Goal: Information Seeking & Learning: Learn about a topic

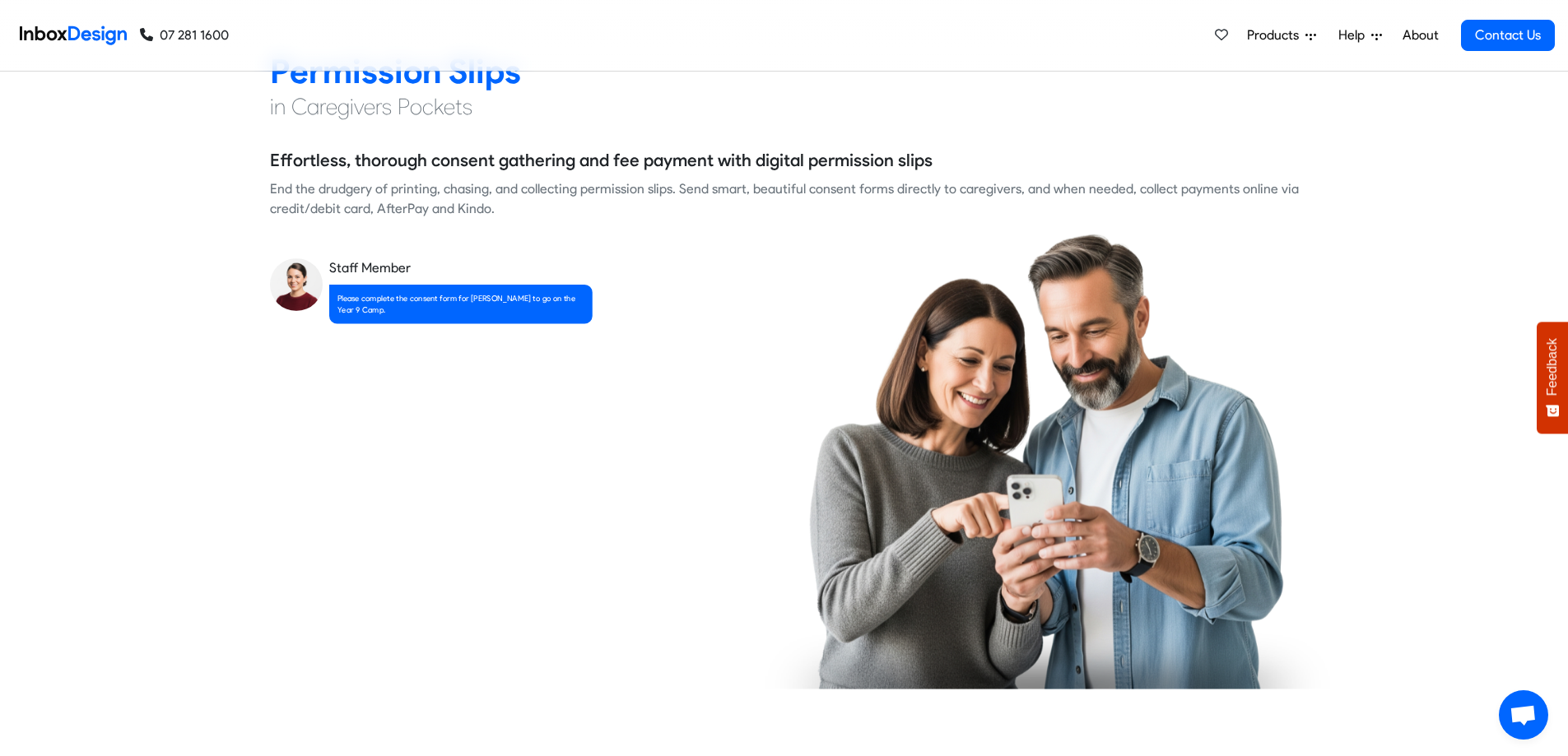
checkbox input "true"
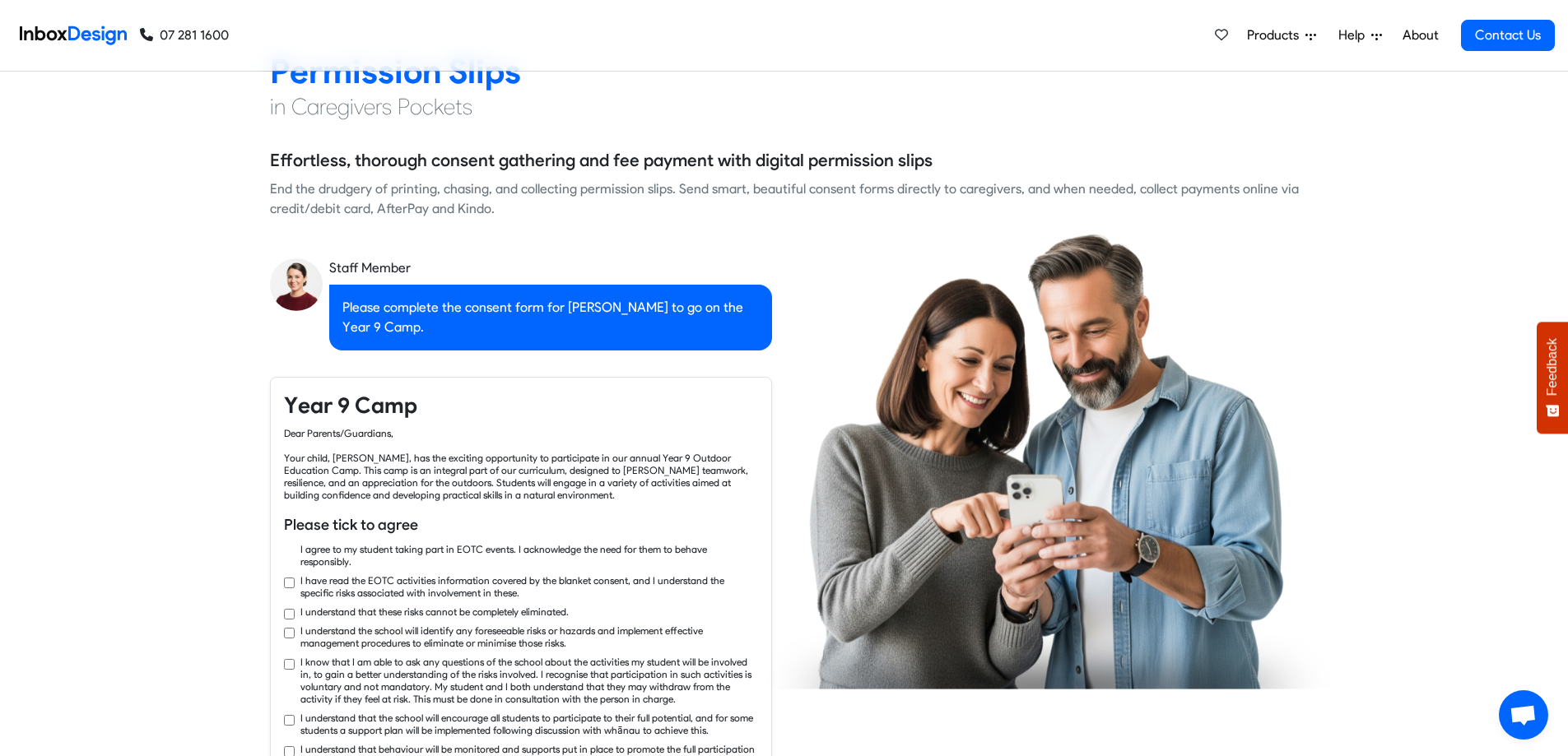
checkbox input "true"
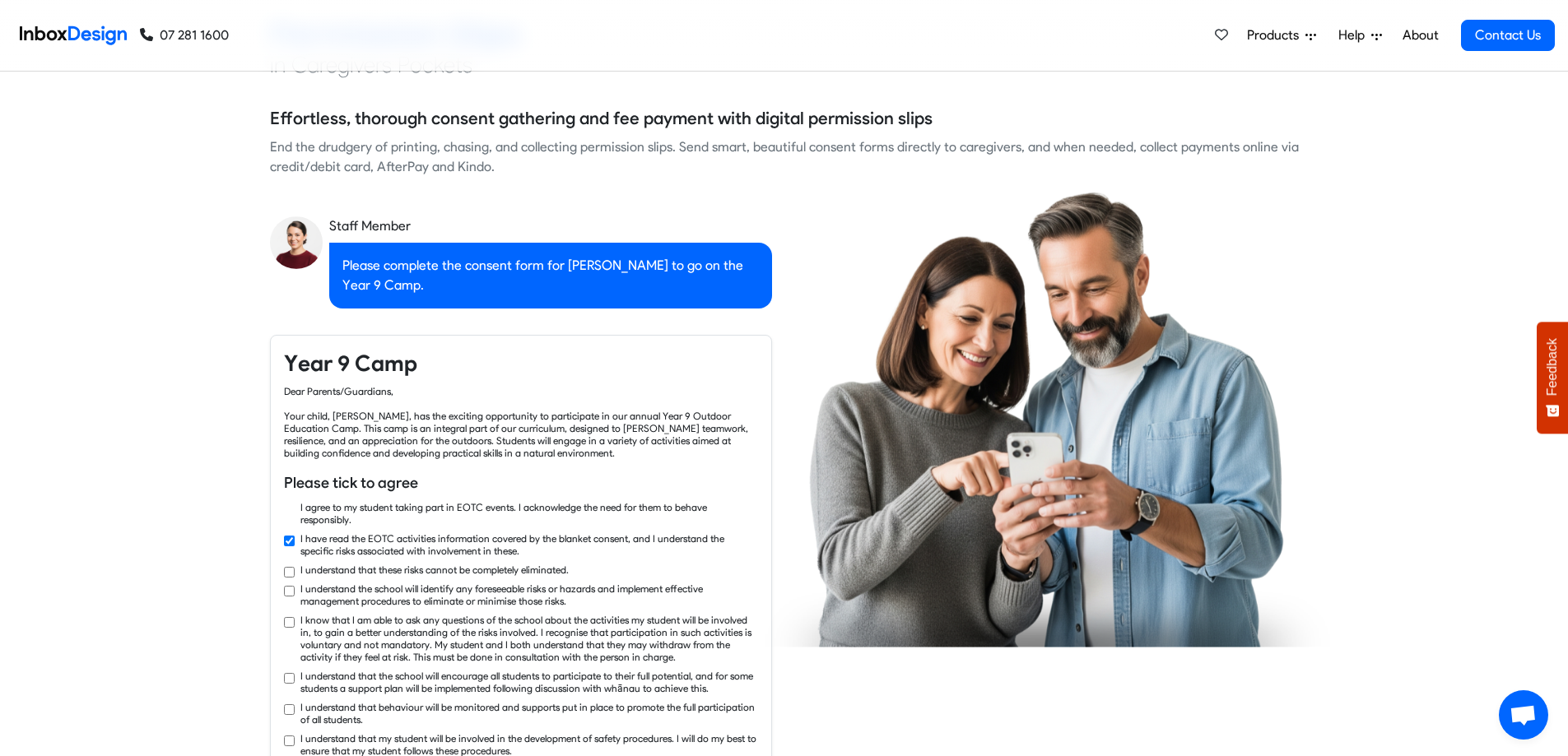
checkbox input "true"
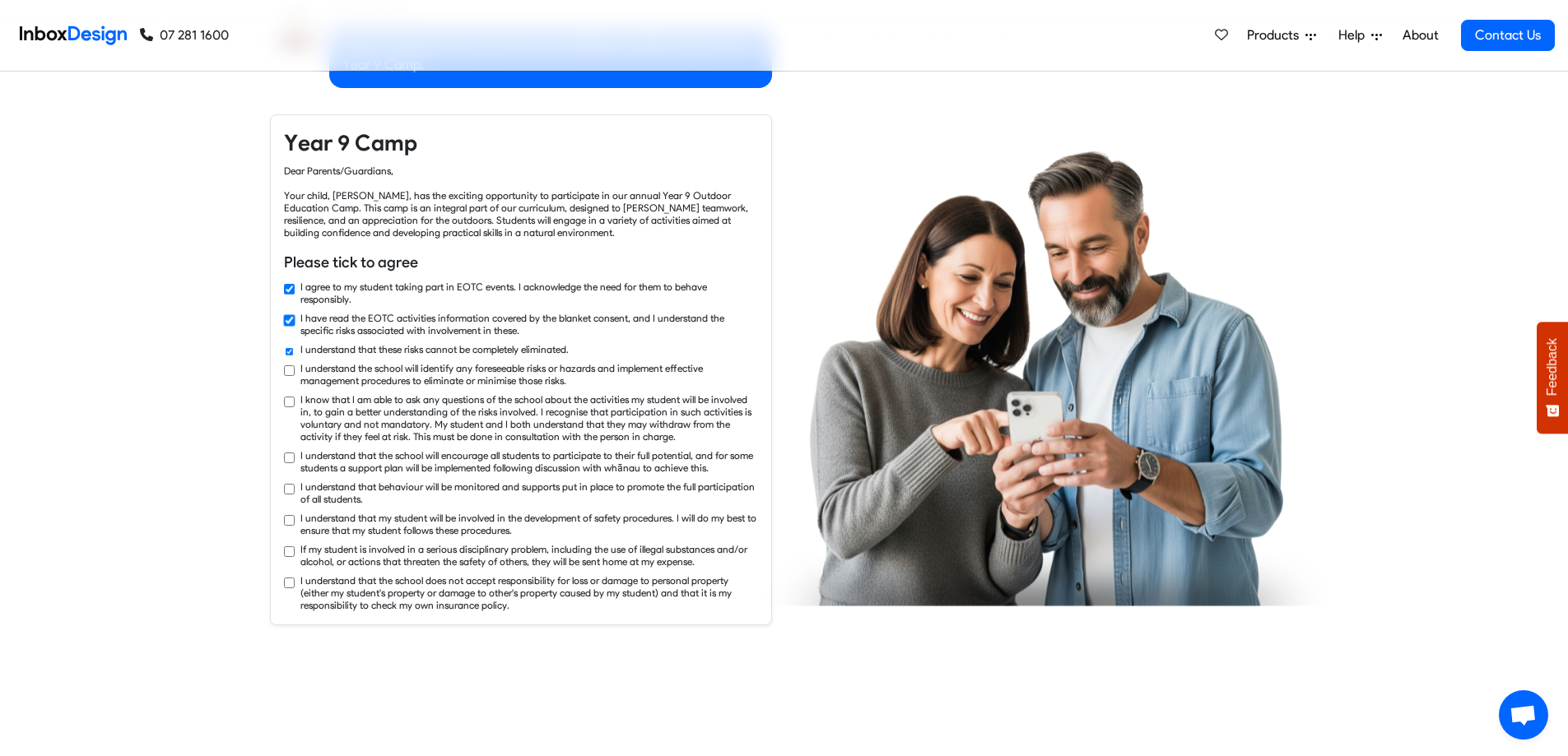
checkbox input "true"
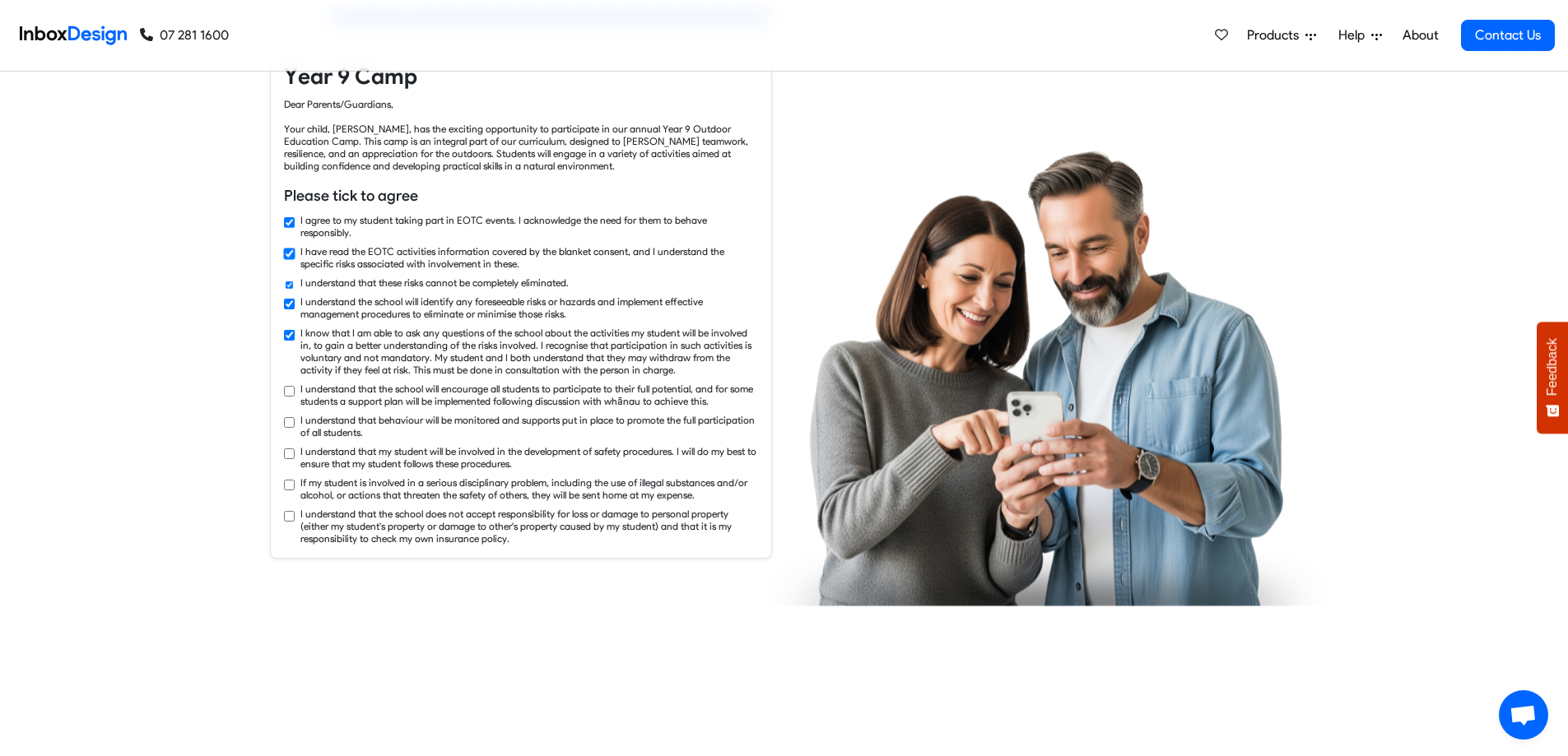
checkbox input "true"
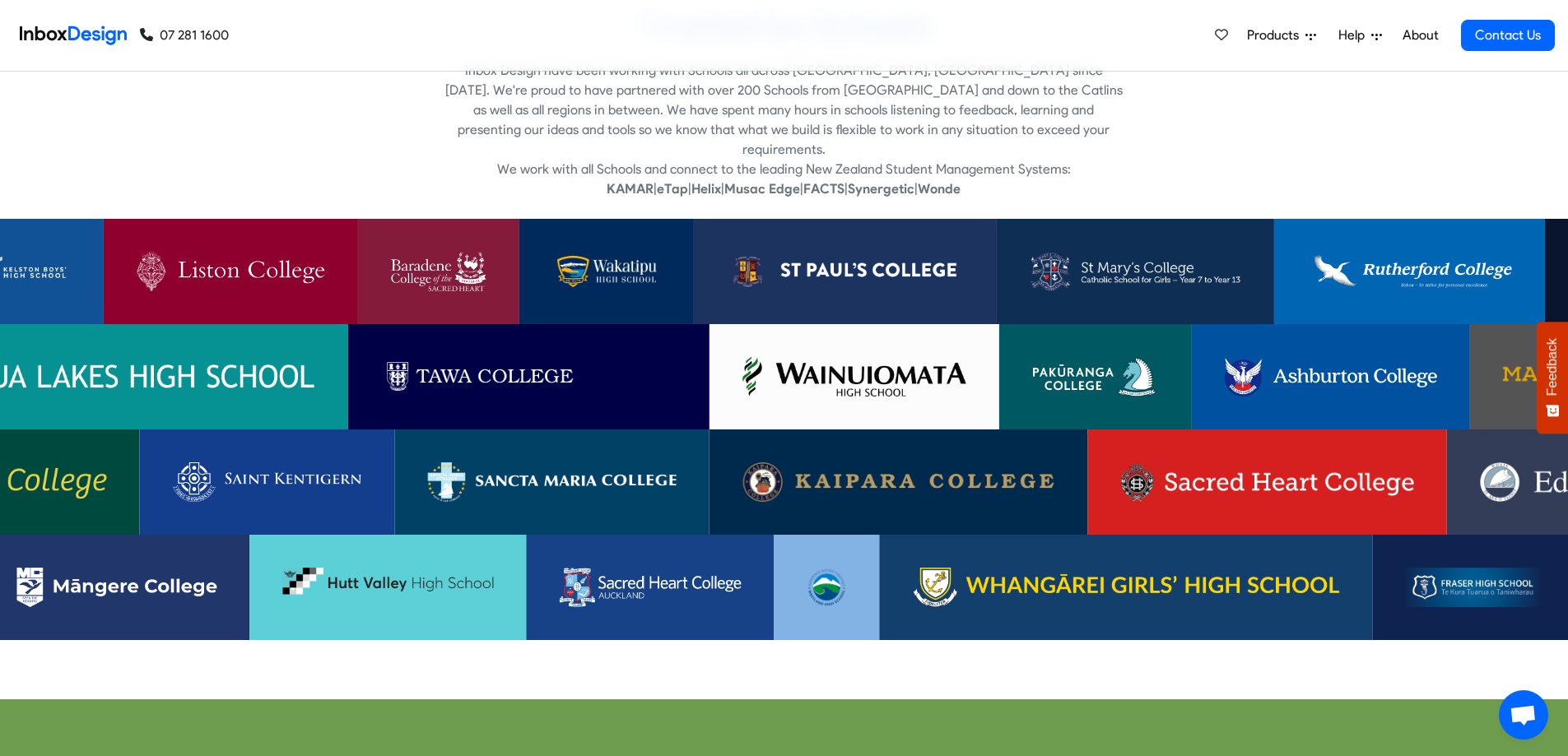
scroll to position [3456, 0]
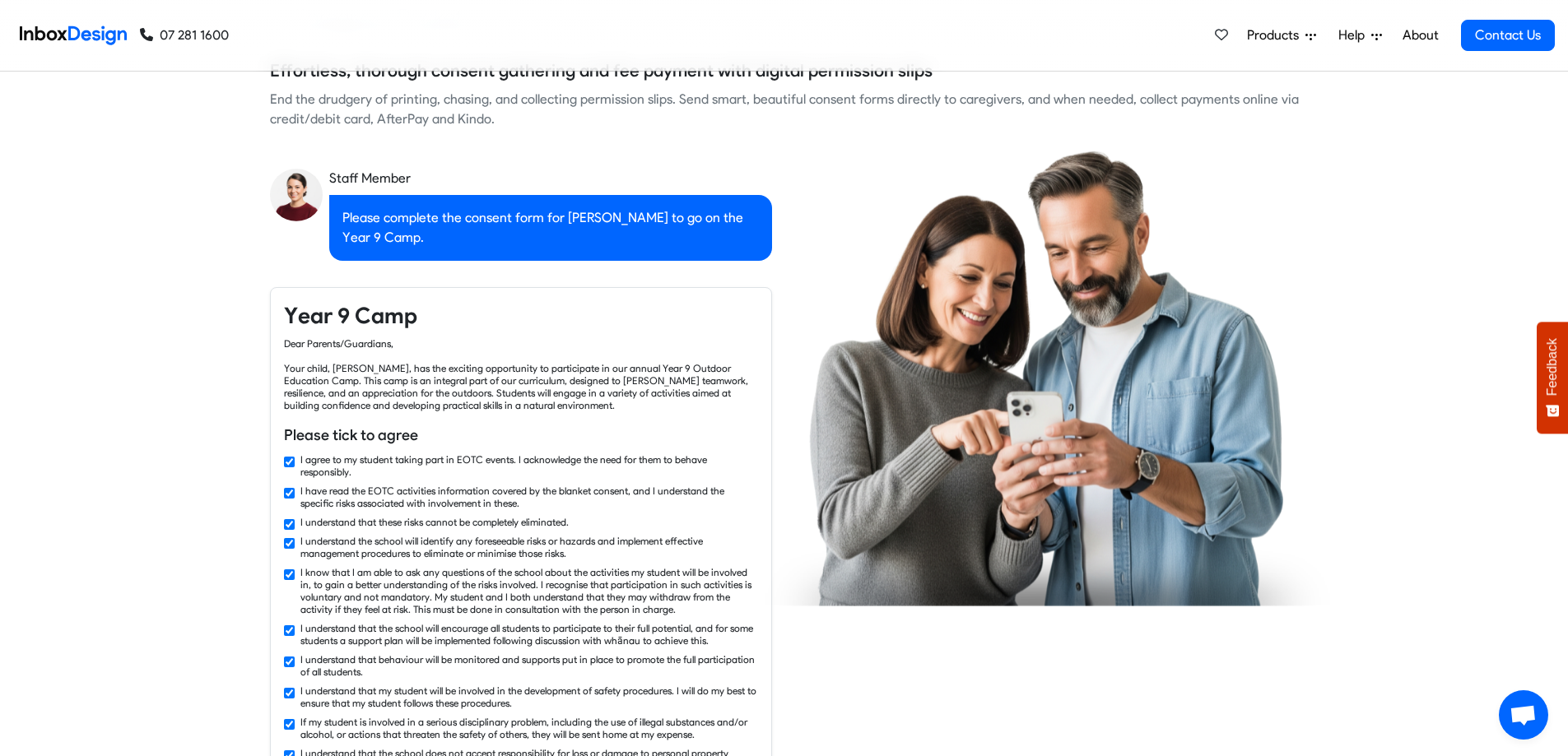
checkbox input "false"
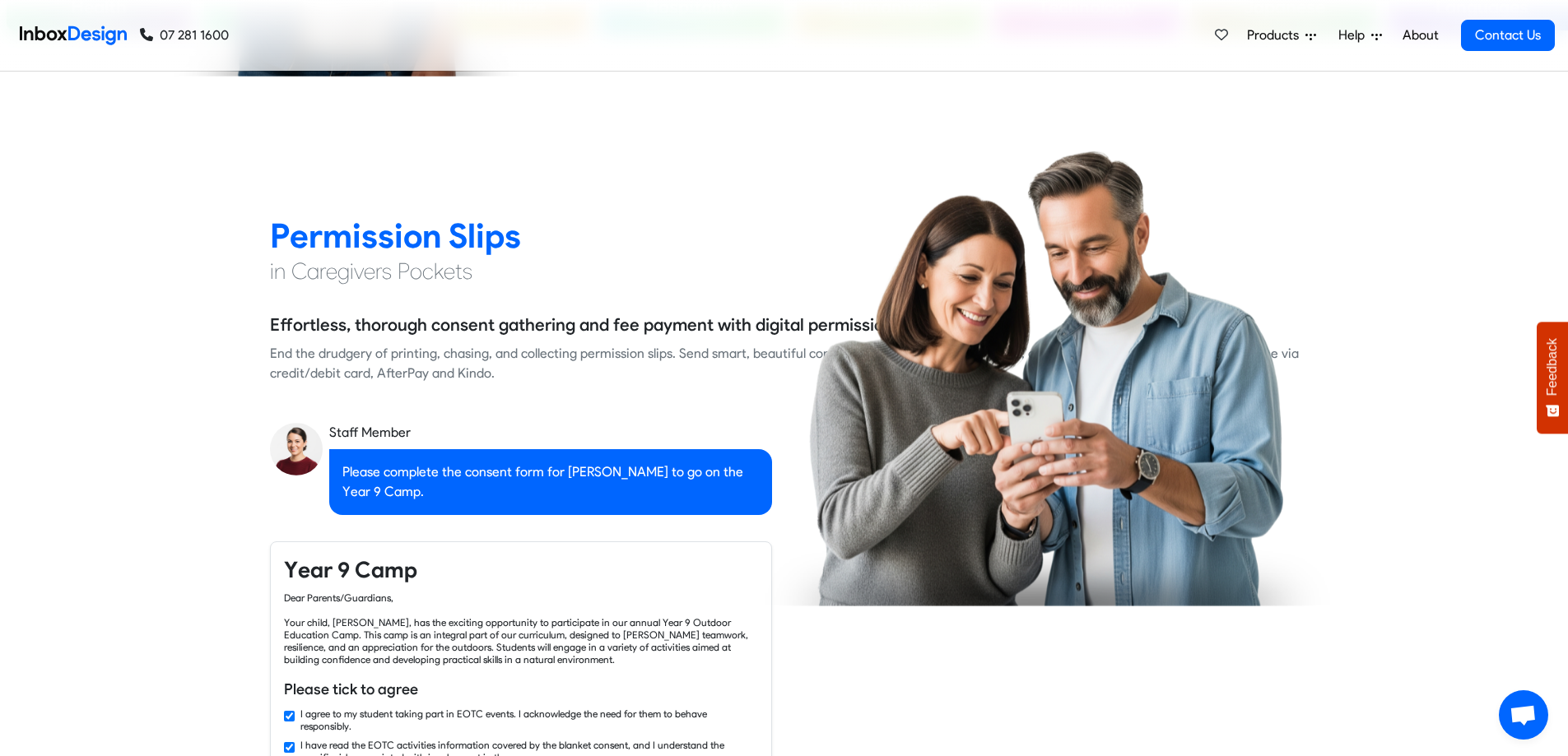
checkbox input "false"
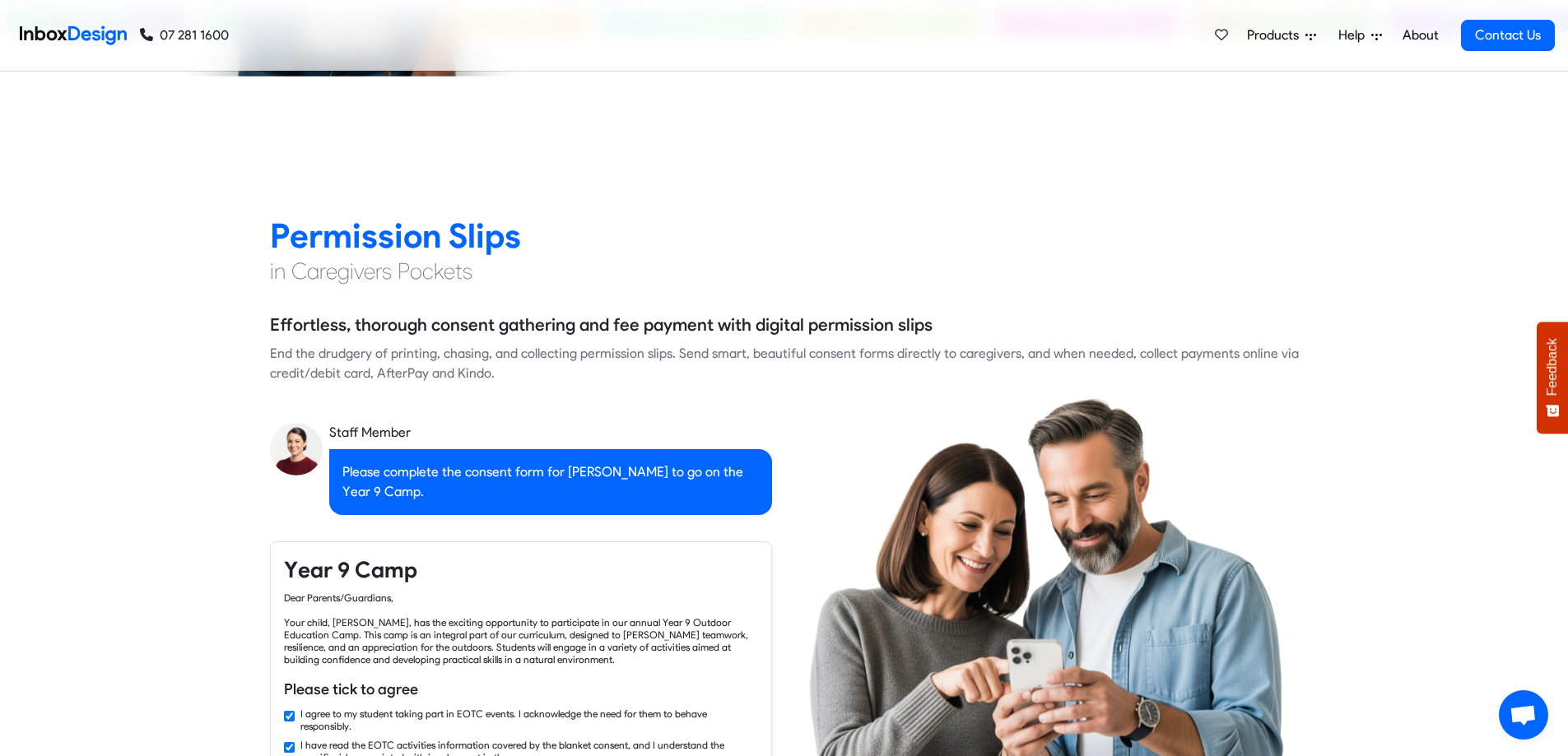
checkbox input "false"
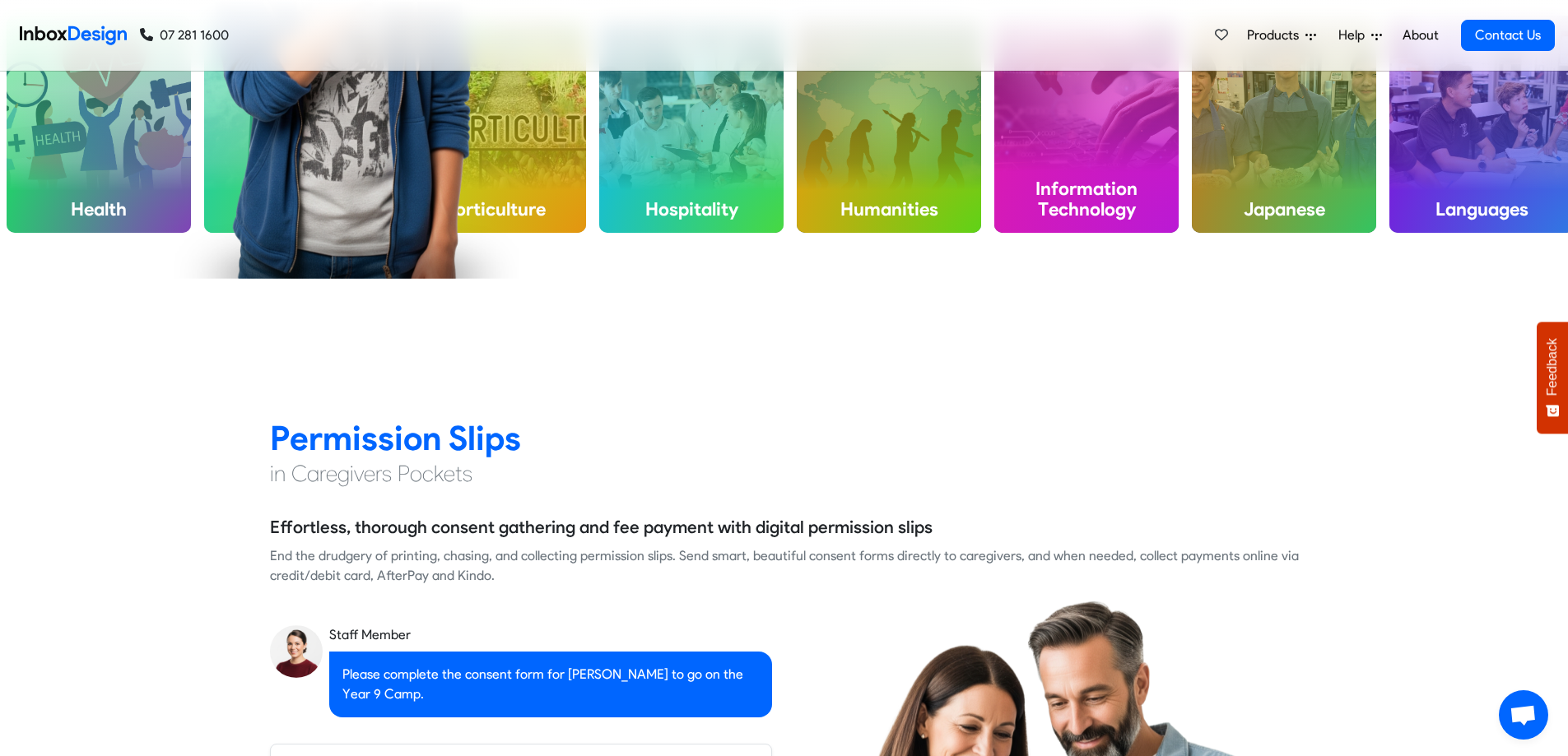
checkbox input "false"
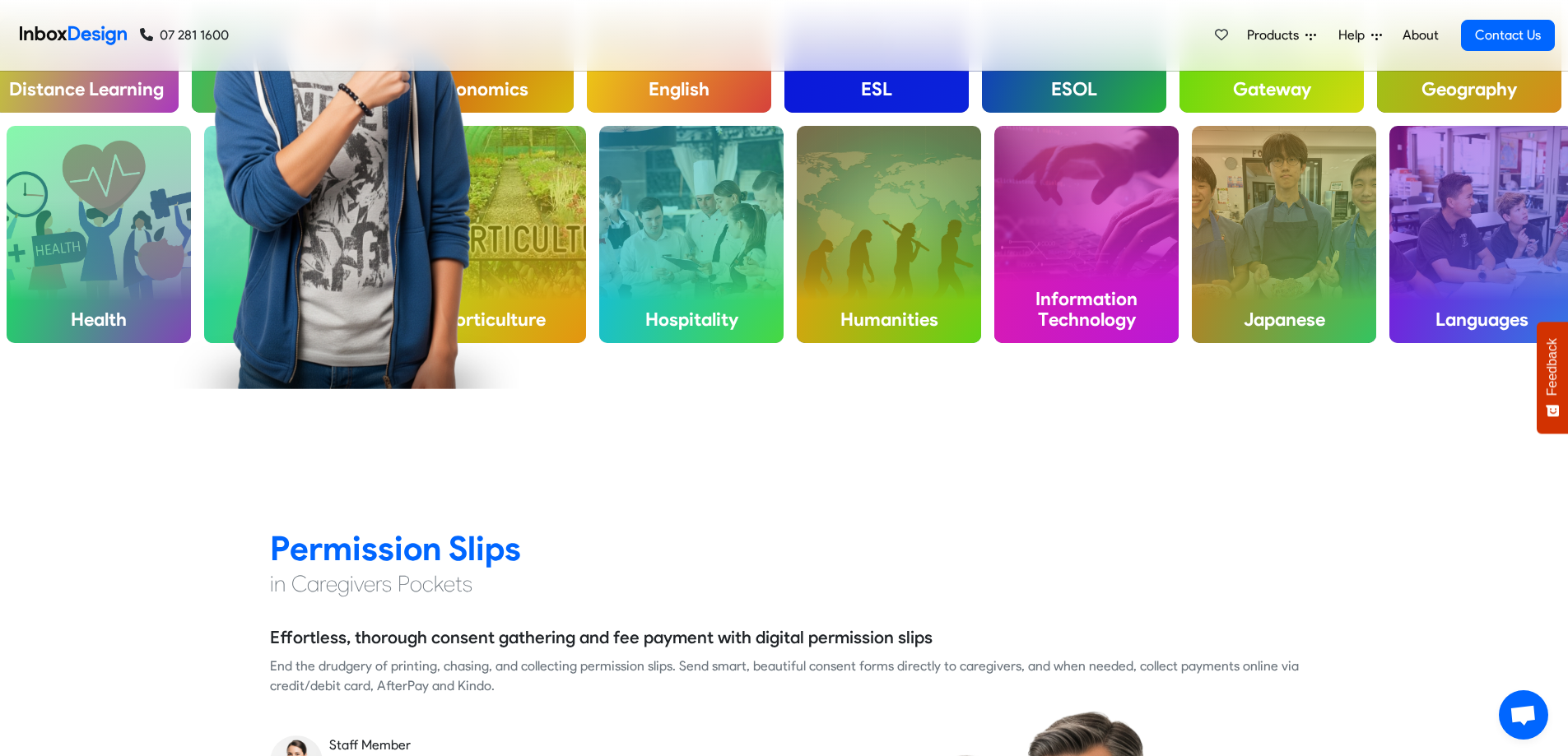
checkbox input "false"
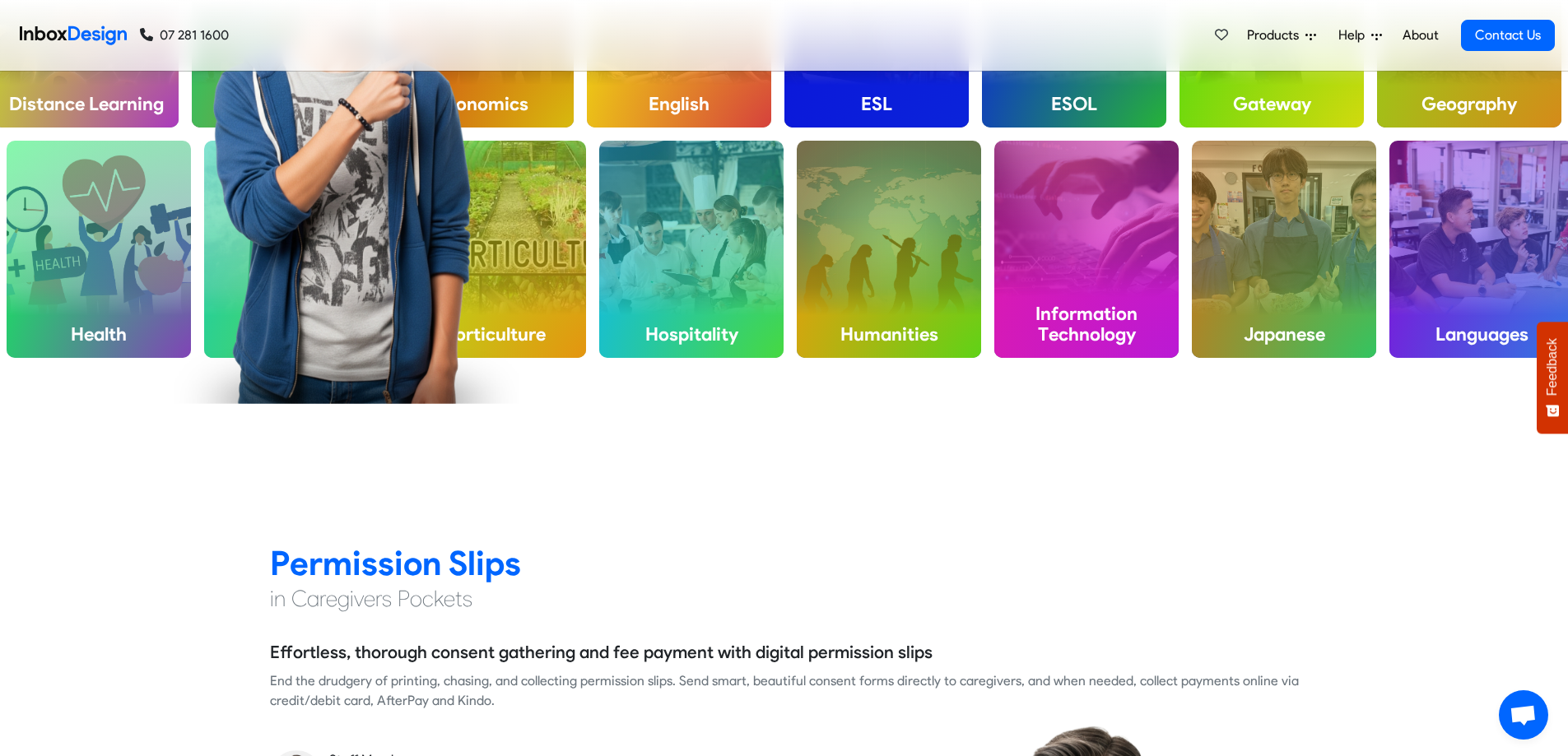
checkbox input "false"
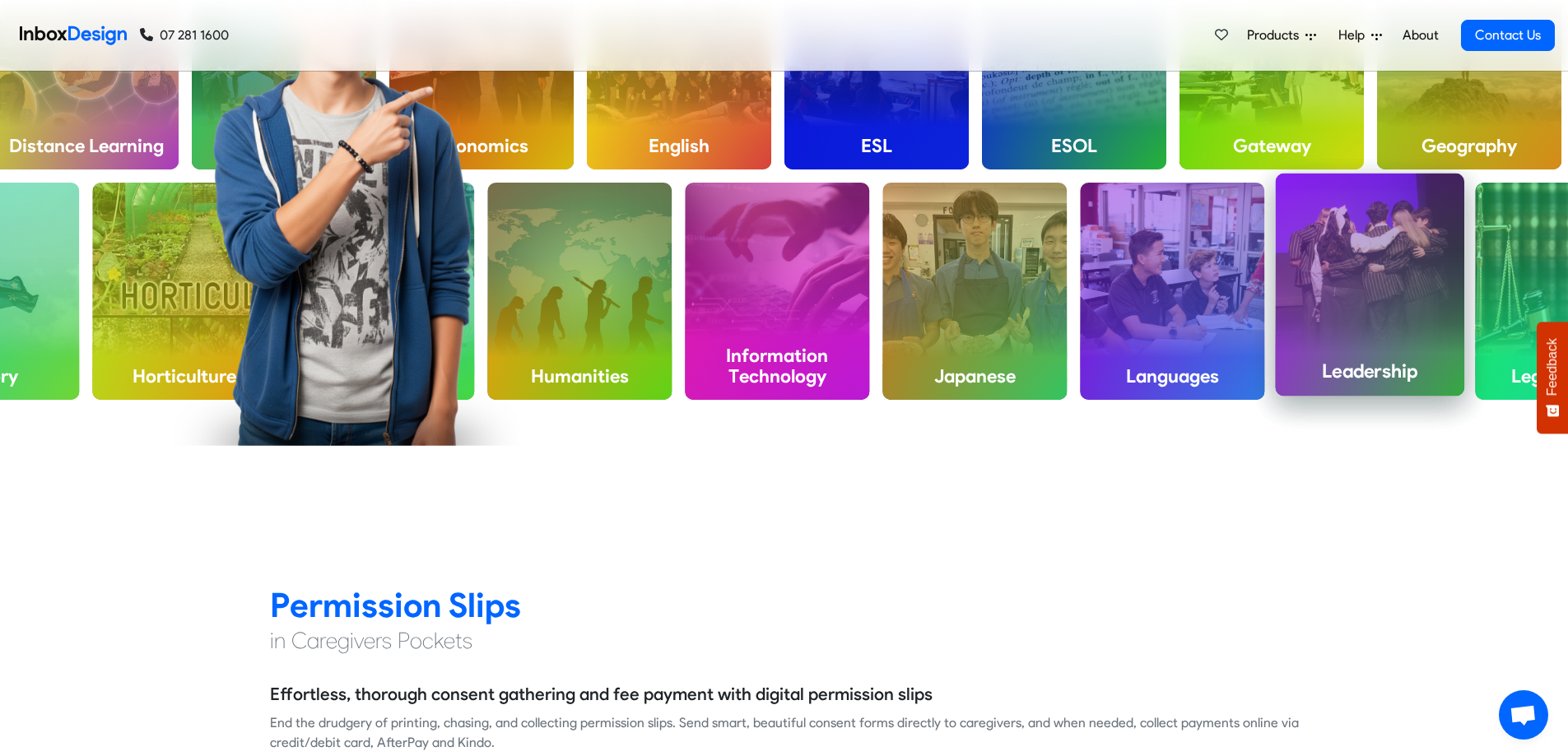
checkbox input "false"
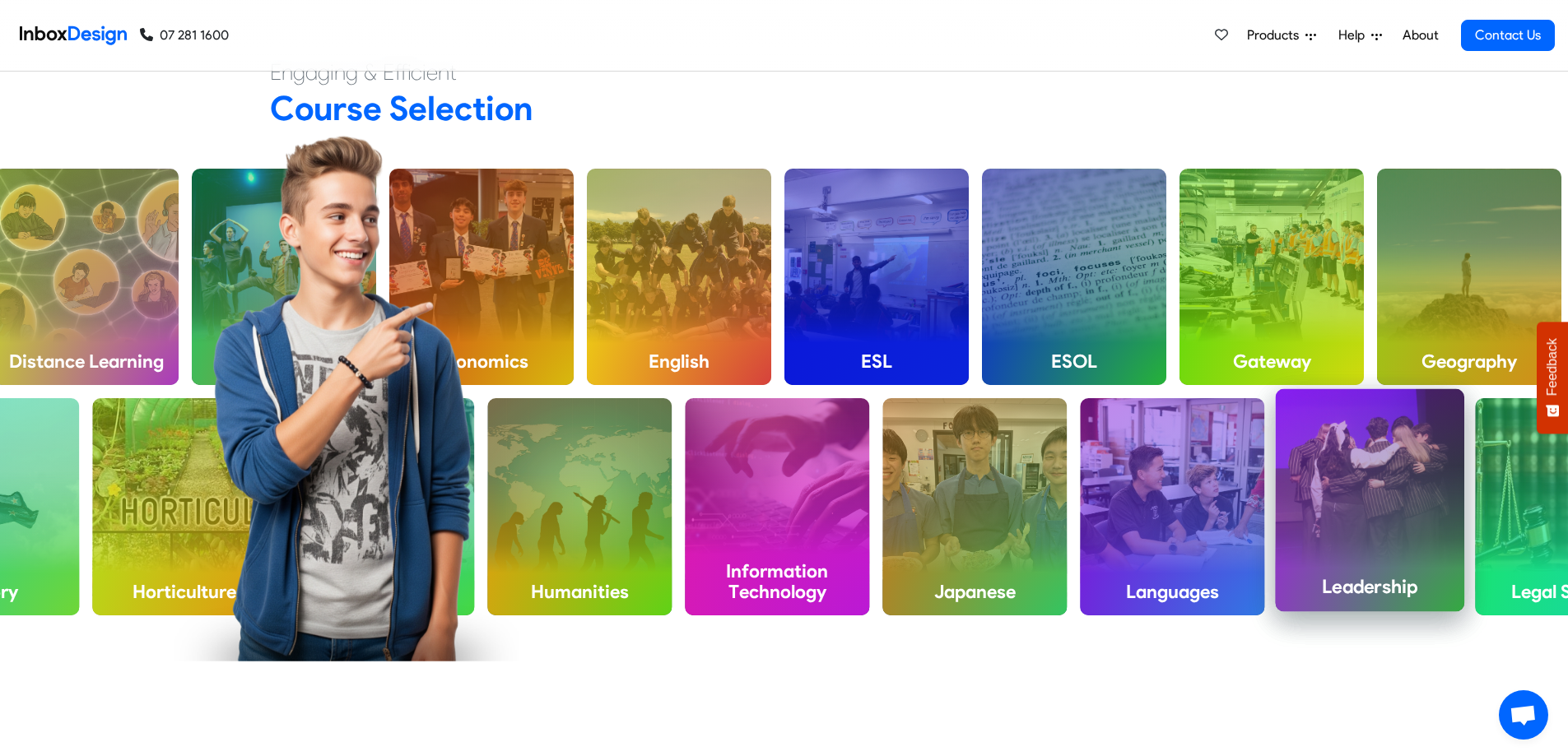
checkbox input "false"
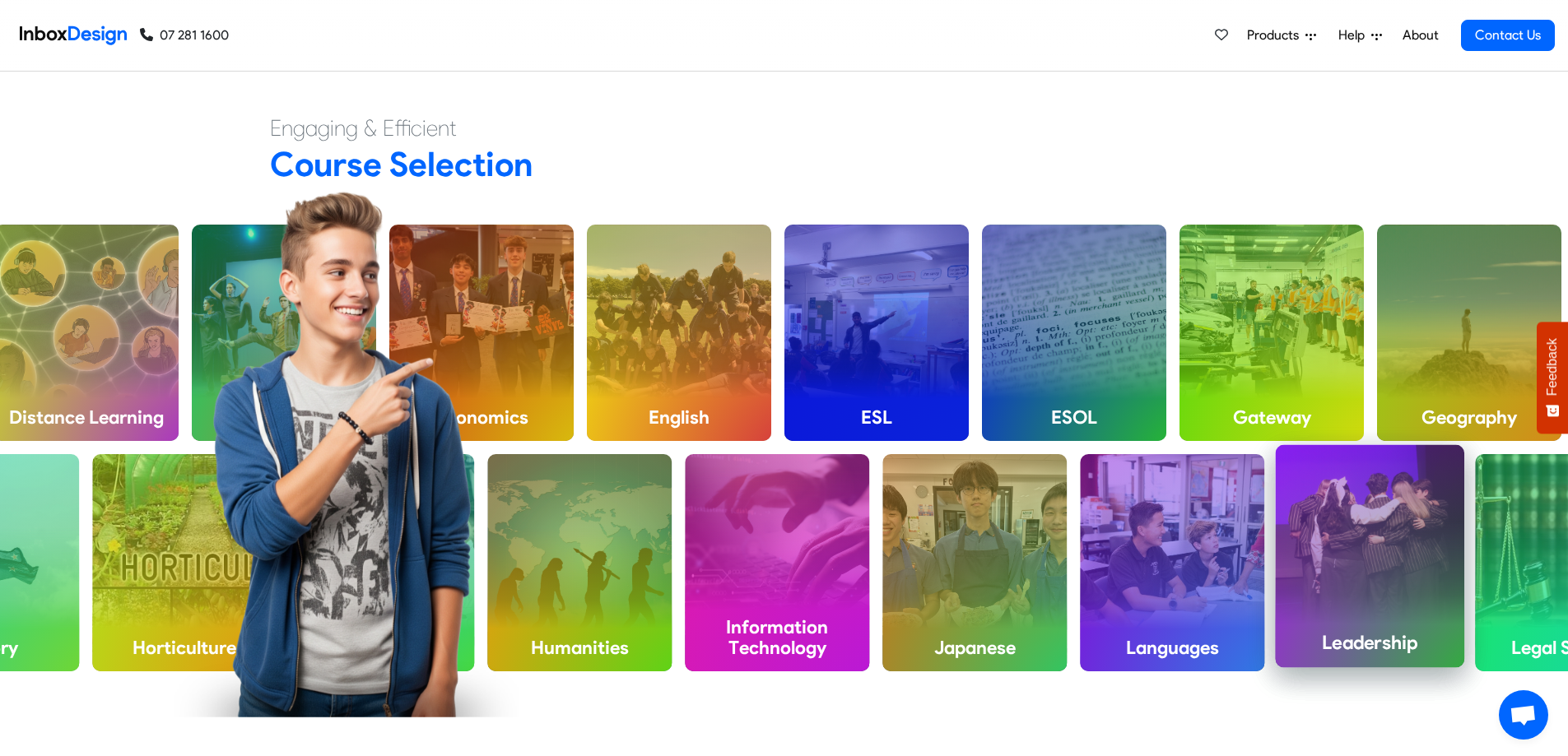
checkbox input "false"
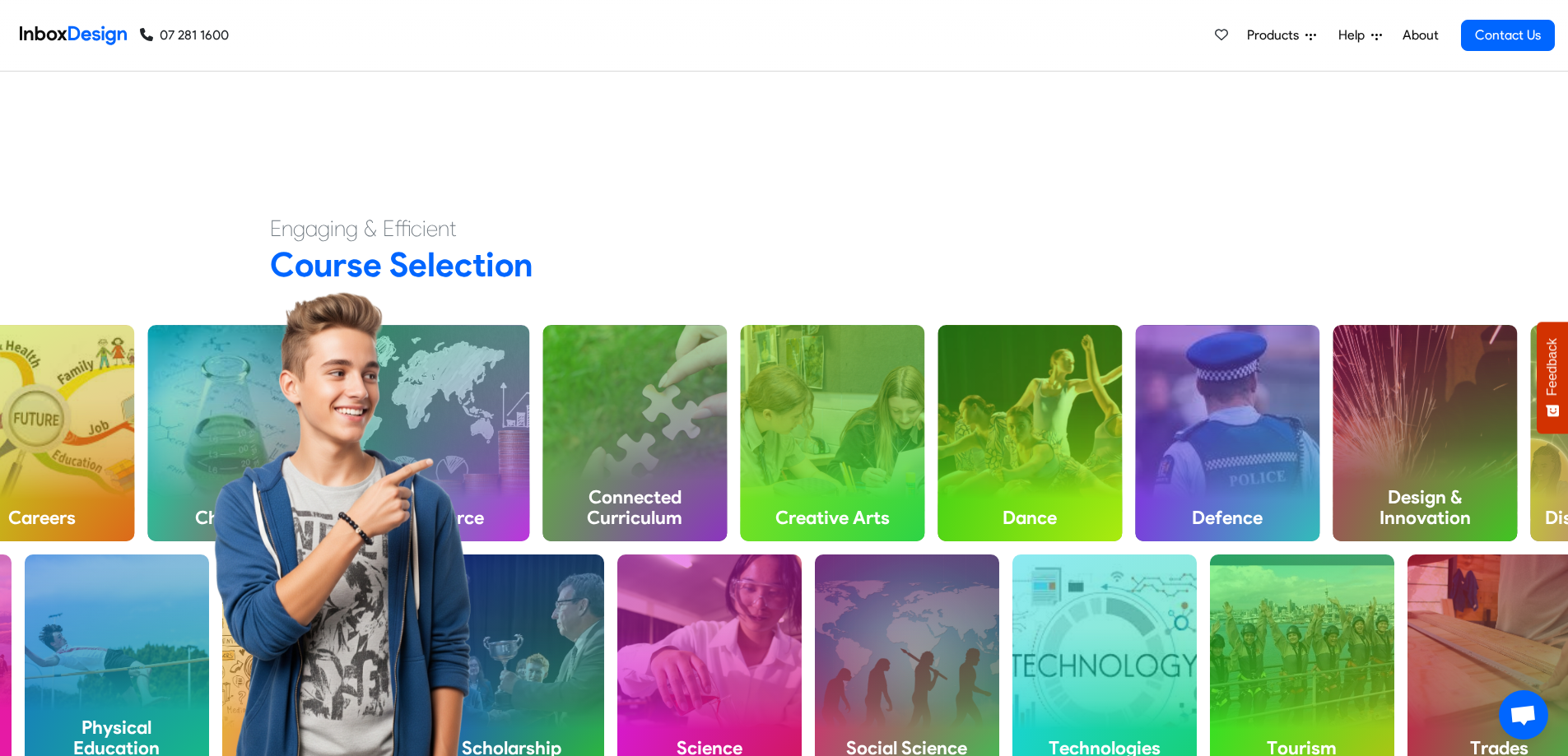
scroll to position [164, 0]
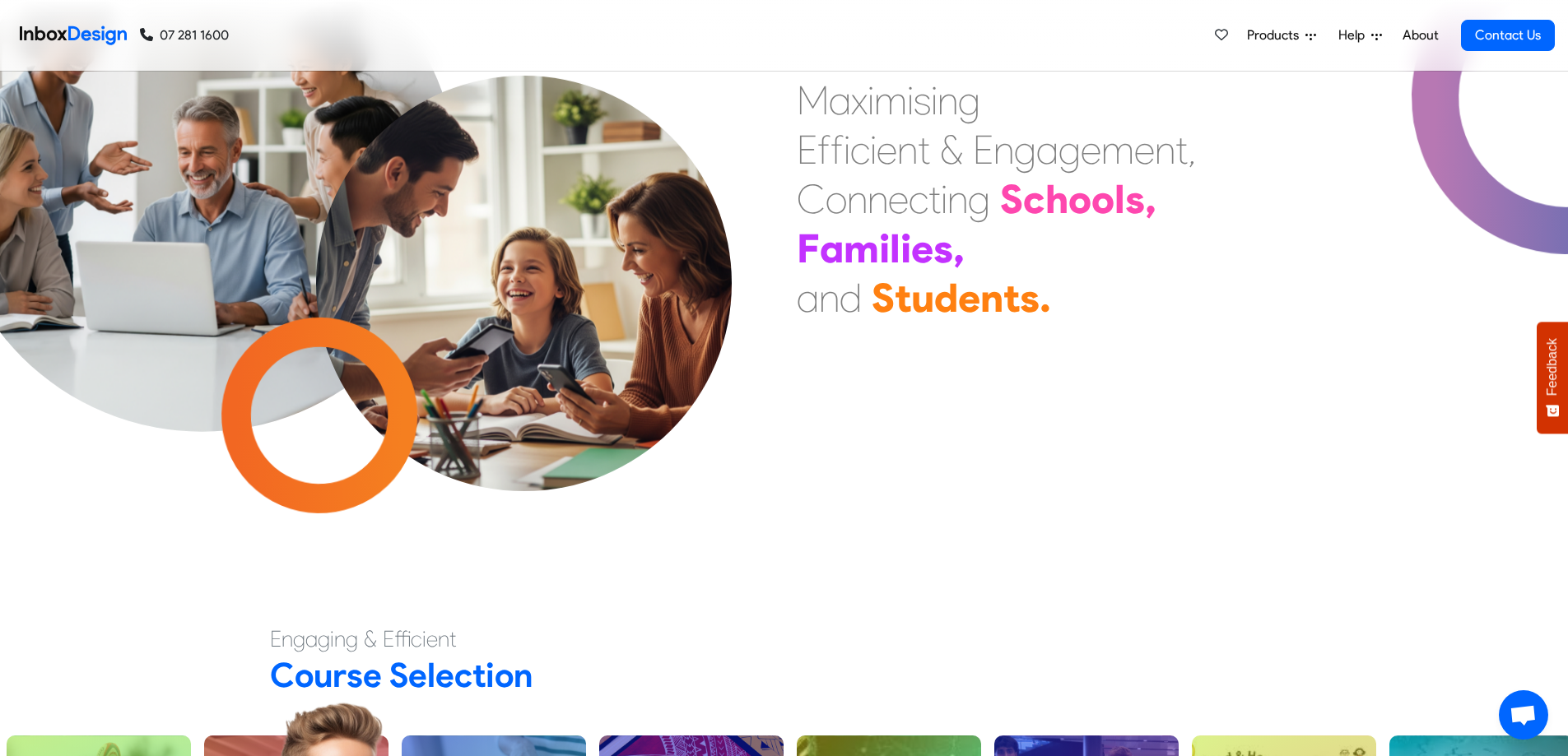
click at [1427, 36] on link "About" at bounding box center [1420, 36] width 46 height 33
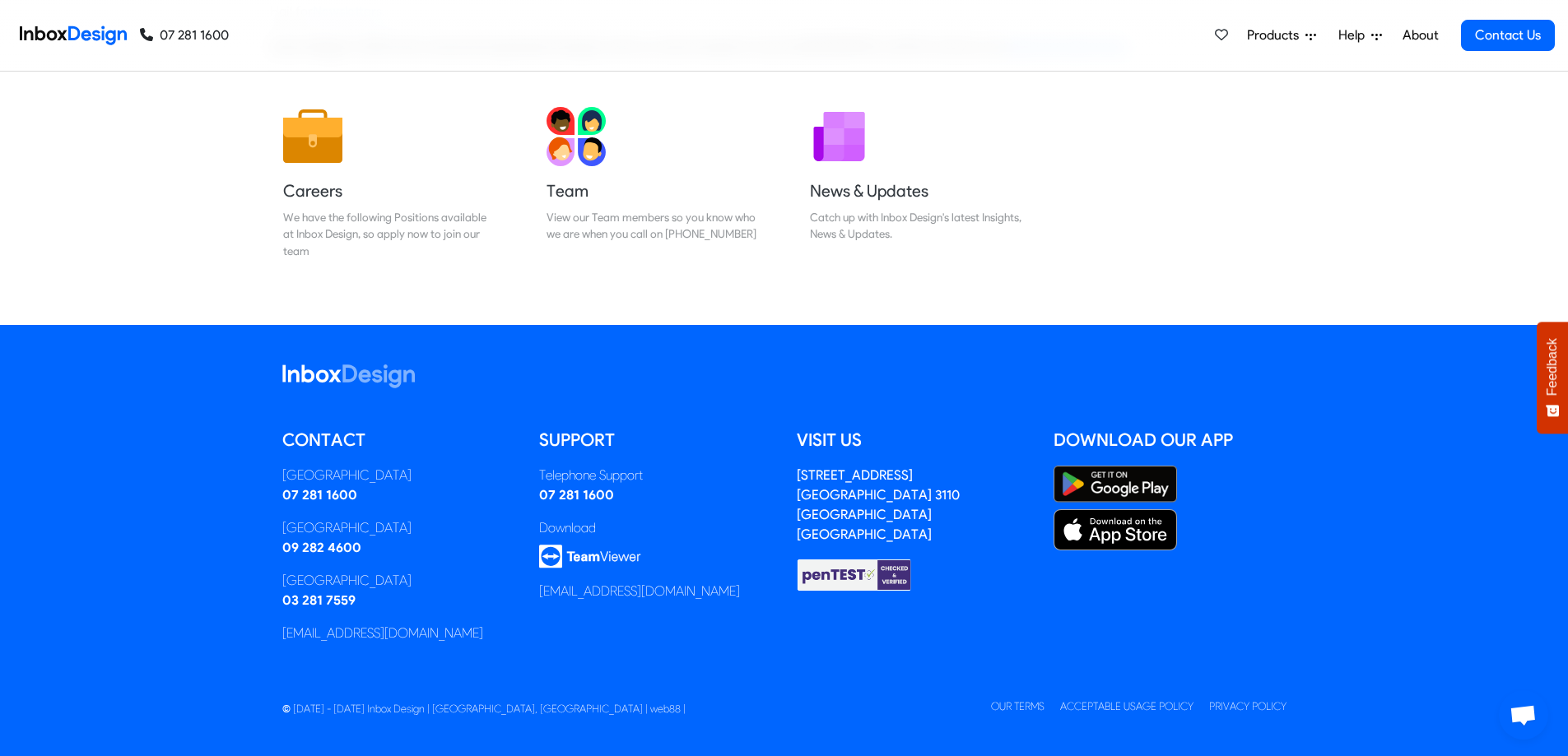
scroll to position [238, 0]
click at [597, 154] on img at bounding box center [576, 129] width 59 height 59
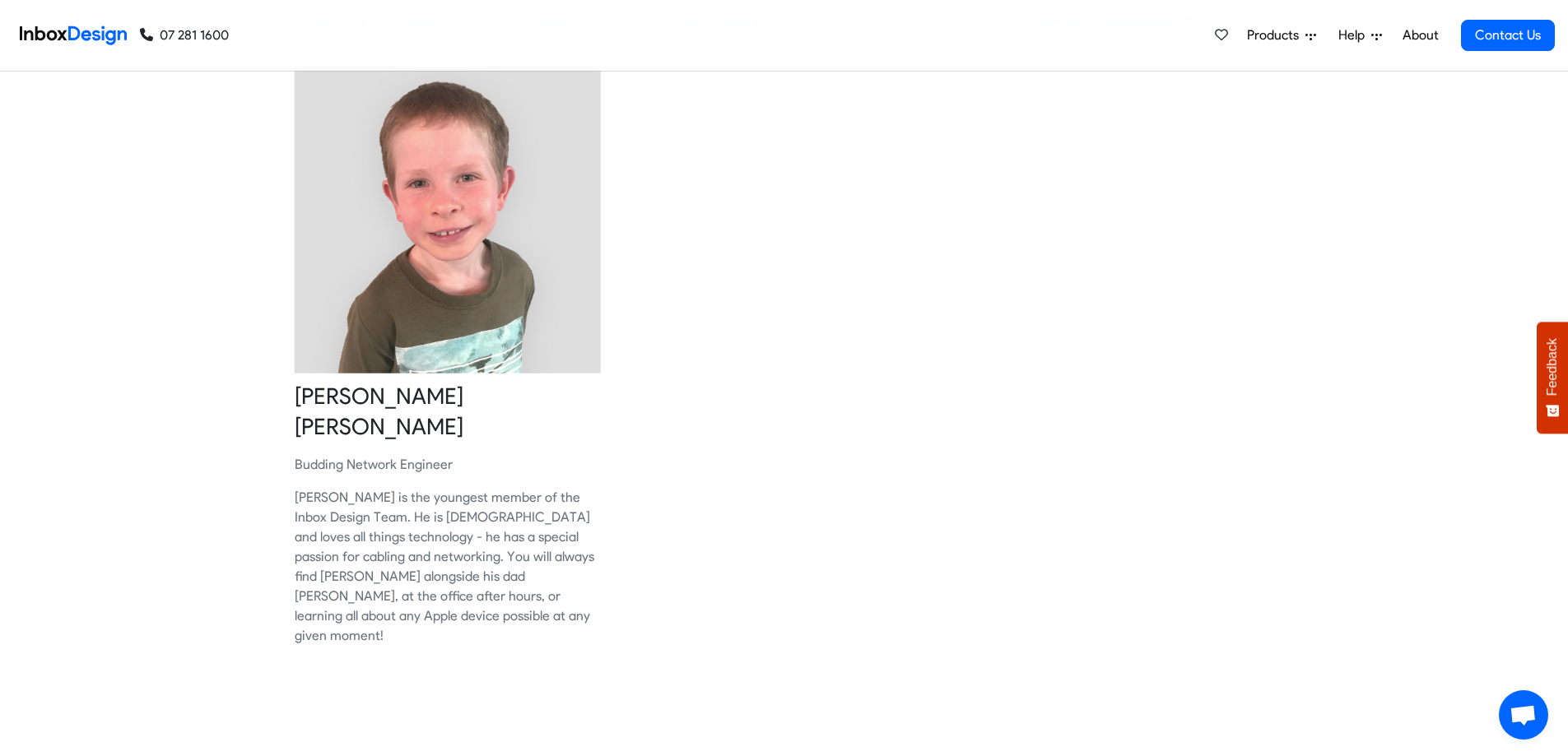
scroll to position [1399, 0]
